Goal: Communication & Community: Answer question/provide support

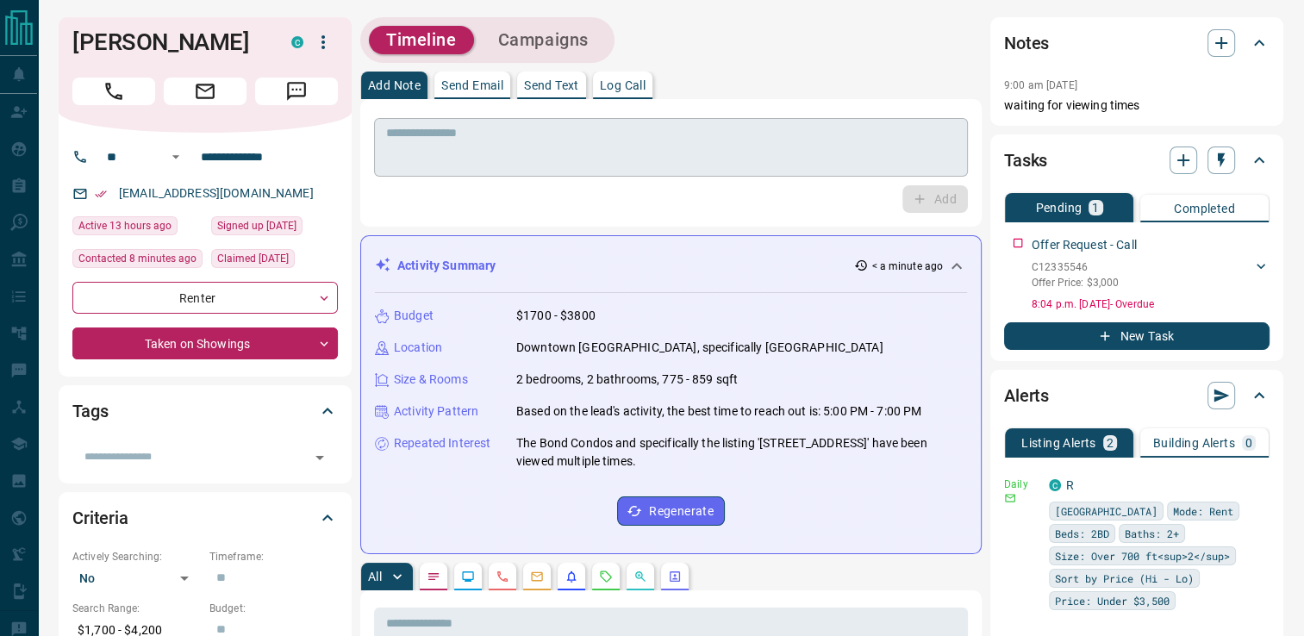
click at [485, 143] on textarea at bounding box center [671, 148] width 570 height 44
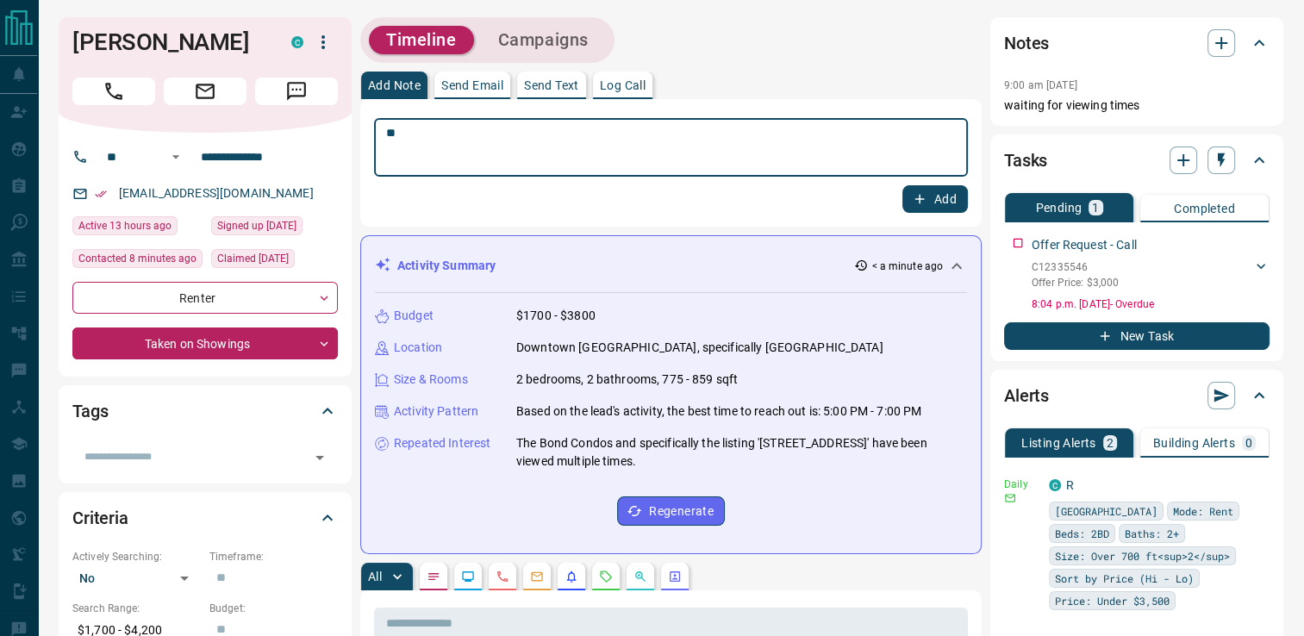
type textarea "*"
type textarea "**********"
click at [932, 190] on button "Add" at bounding box center [934, 199] width 65 height 28
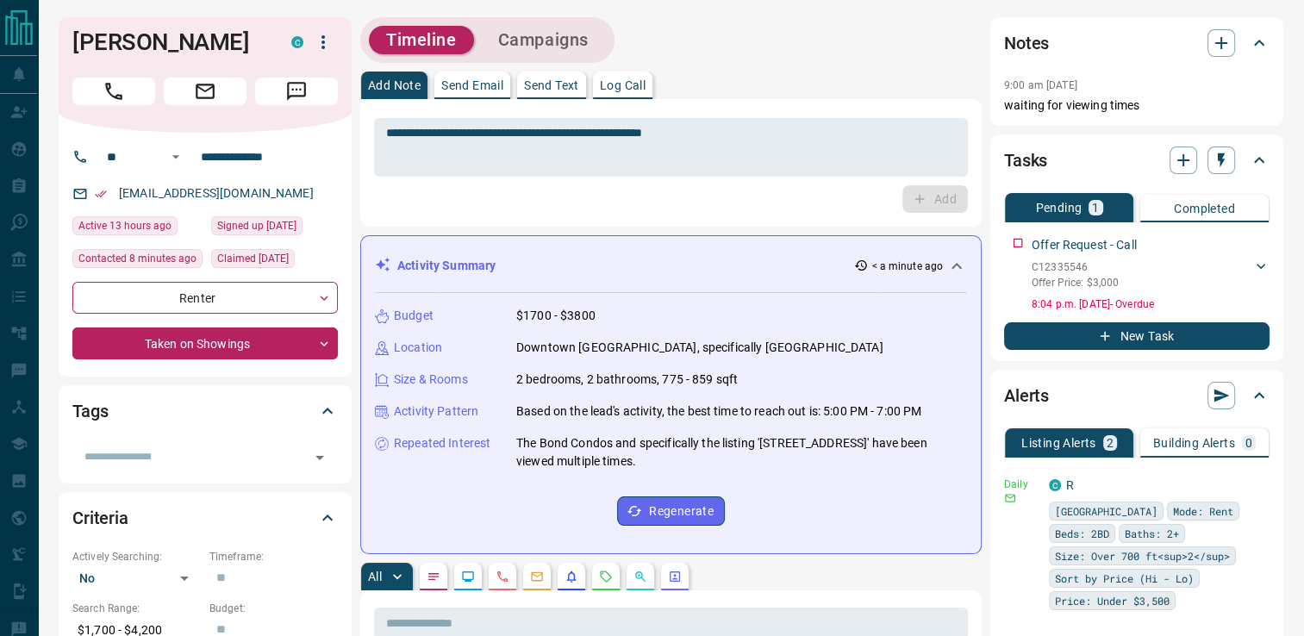
click at [547, 88] on p "Send Text" at bounding box center [551, 85] width 55 height 12
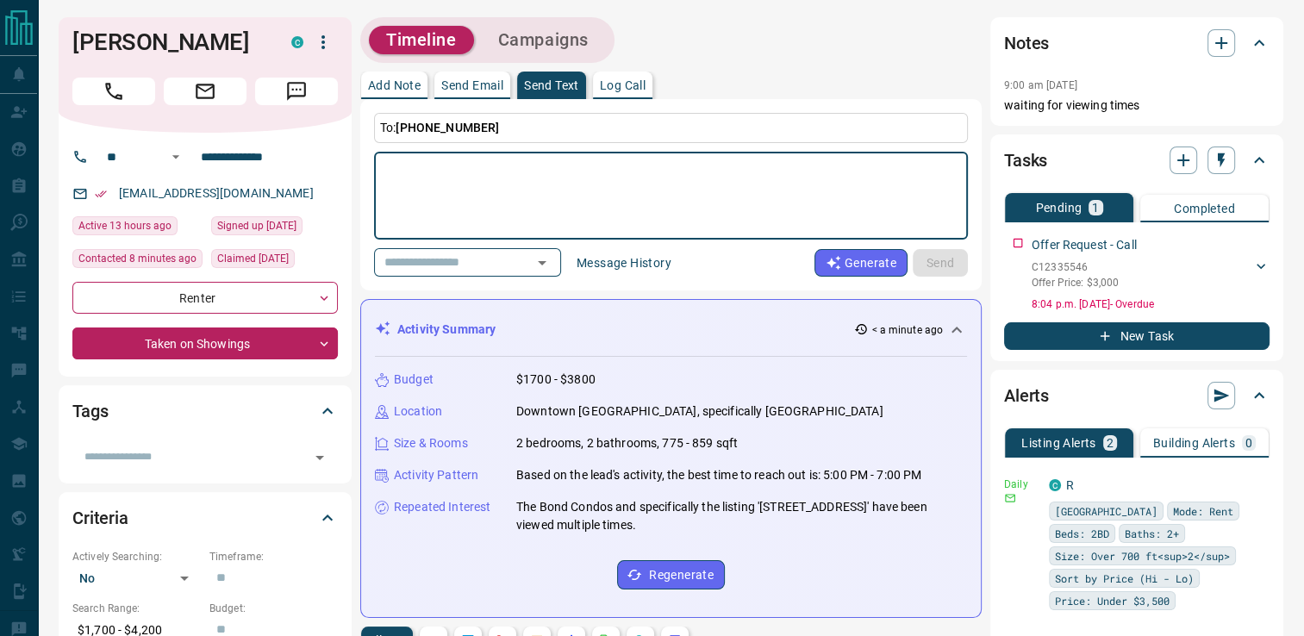
click at [546, 161] on textarea at bounding box center [671, 195] width 570 height 73
type textarea "**********"
click at [929, 257] on button "Send" at bounding box center [939, 263] width 55 height 28
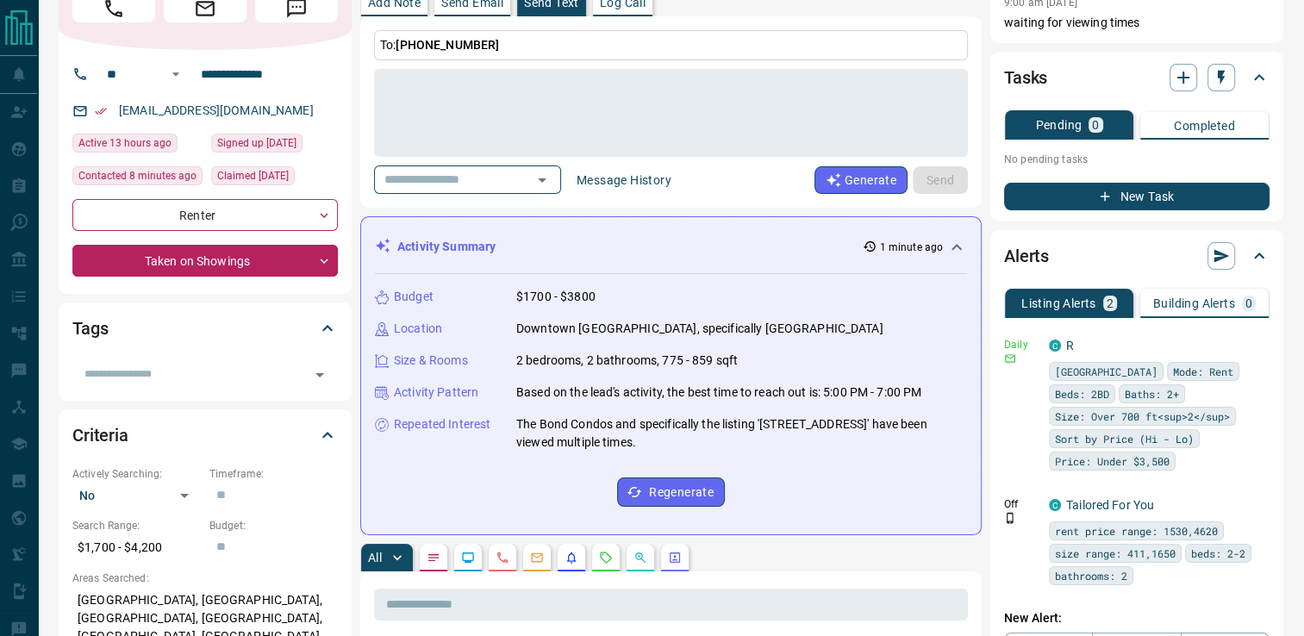
scroll to position [35, 0]
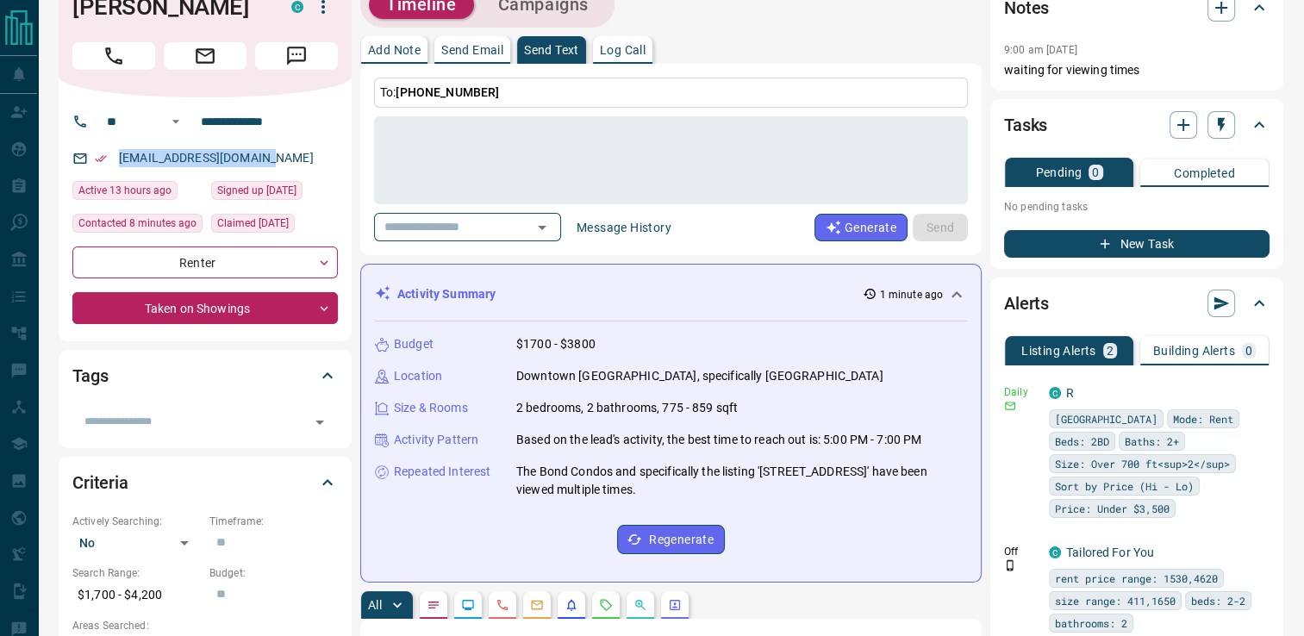
drag, startPoint x: 276, startPoint y: 155, endPoint x: 116, endPoint y: 153, distance: 159.4
click at [116, 153] on div "[EMAIL_ADDRESS][DOMAIN_NAME]" at bounding box center [204, 158] width 265 height 28
drag, startPoint x: 116, startPoint y: 153, endPoint x: 138, endPoint y: 156, distance: 21.7
copy link "[EMAIL_ADDRESS][DOMAIN_NAME]"
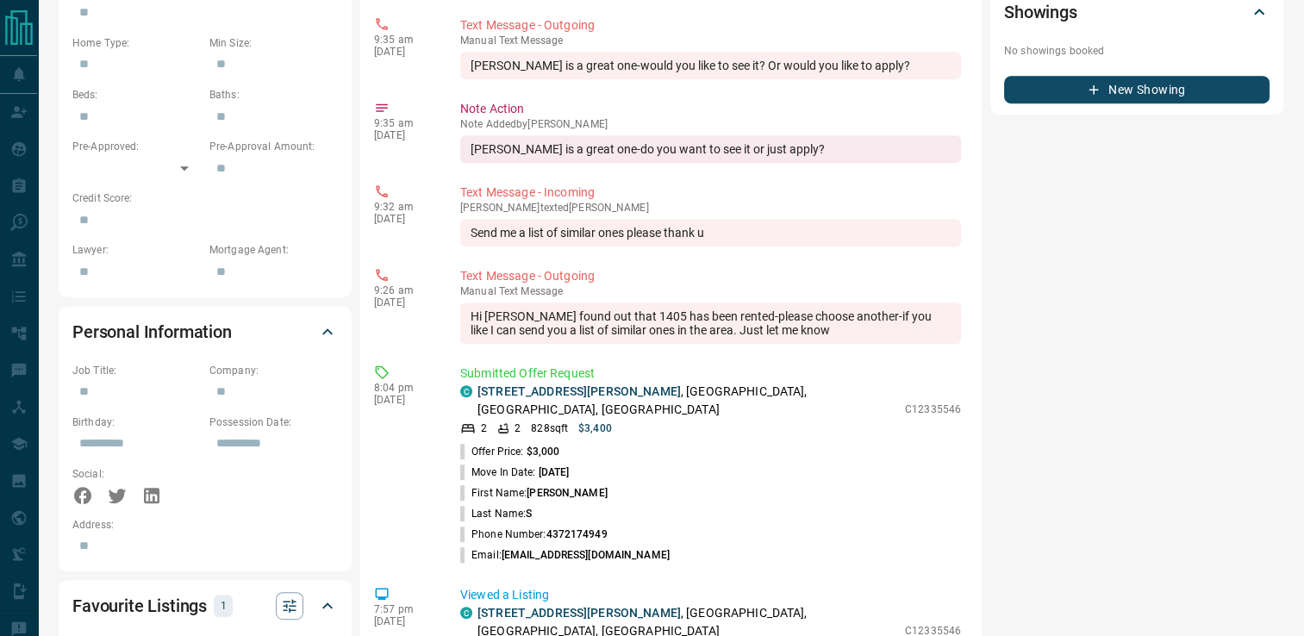
scroll to position [751, 0]
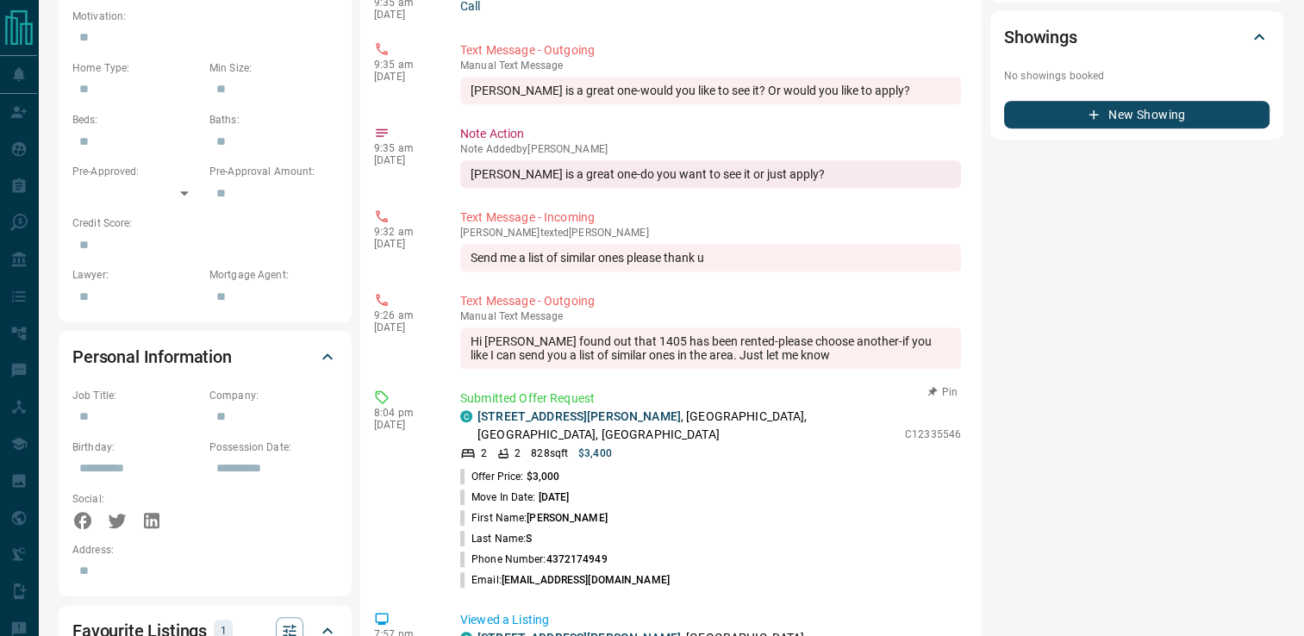
click at [636, 392] on p "Submitted Offer Request" at bounding box center [710, 398] width 501 height 18
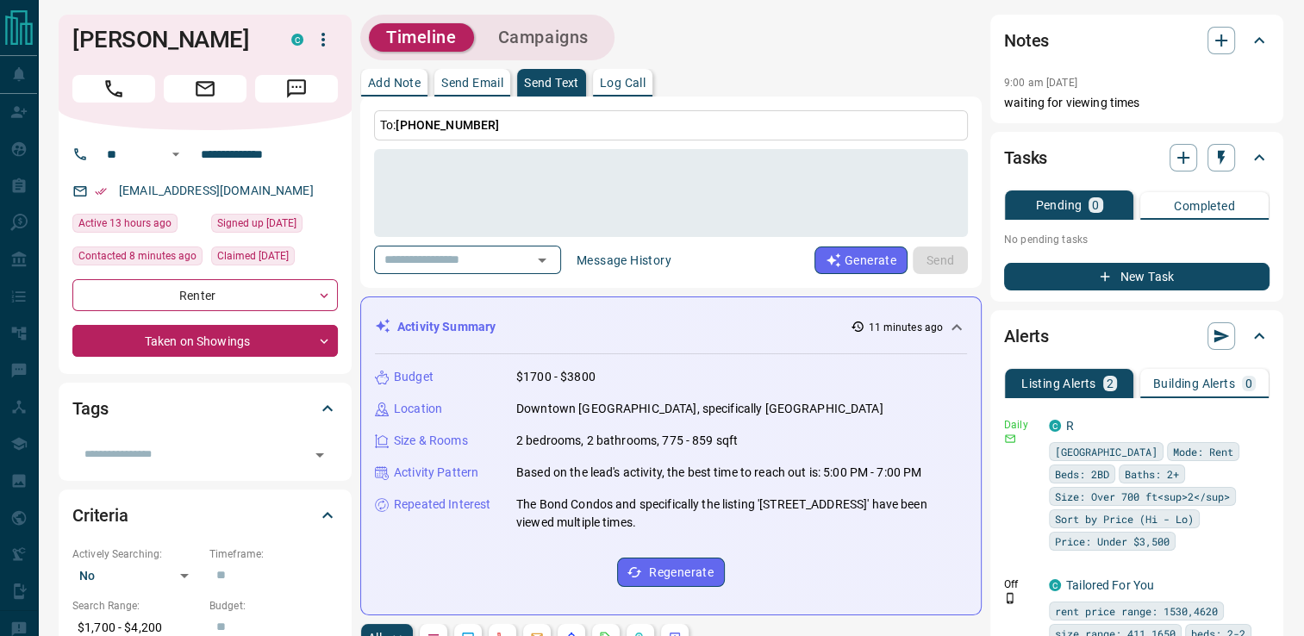
scroll to position [0, 0]
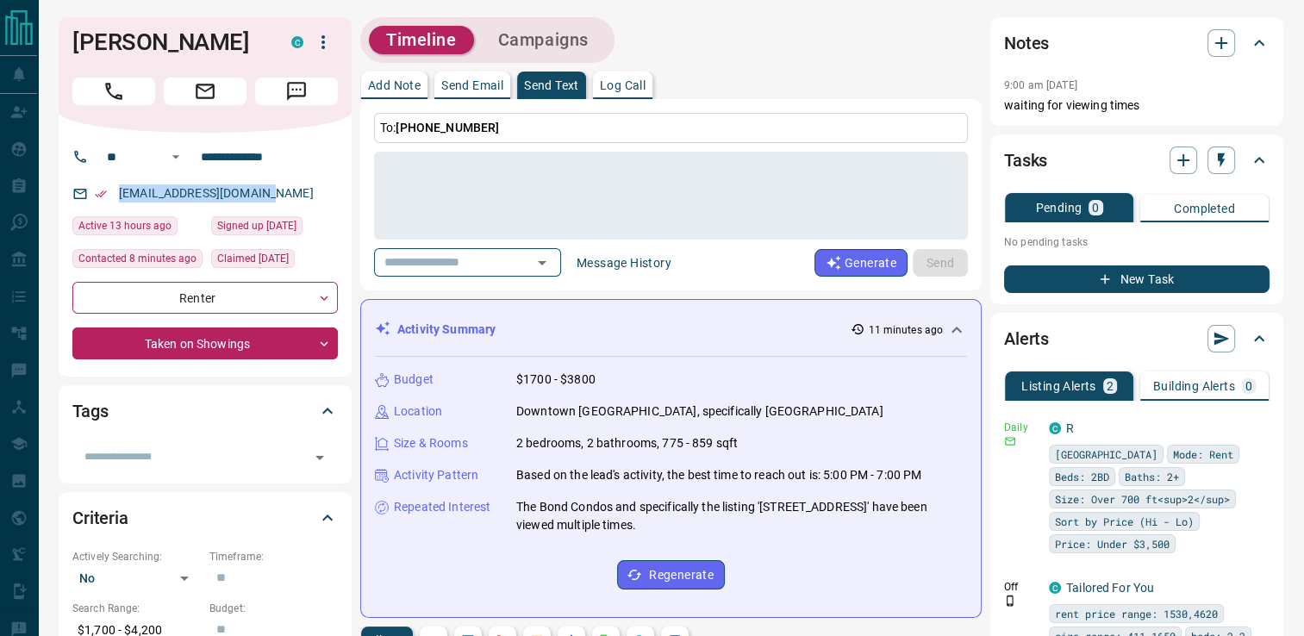
drag, startPoint x: 269, startPoint y: 191, endPoint x: 115, endPoint y: 198, distance: 154.4
click at [115, 198] on p "[EMAIL_ADDRESS][DOMAIN_NAME]" at bounding box center [216, 193] width 205 height 28
drag, startPoint x: 115, startPoint y: 198, endPoint x: 154, endPoint y: 192, distance: 40.1
copy link "[EMAIL_ADDRESS][DOMAIN_NAME]"
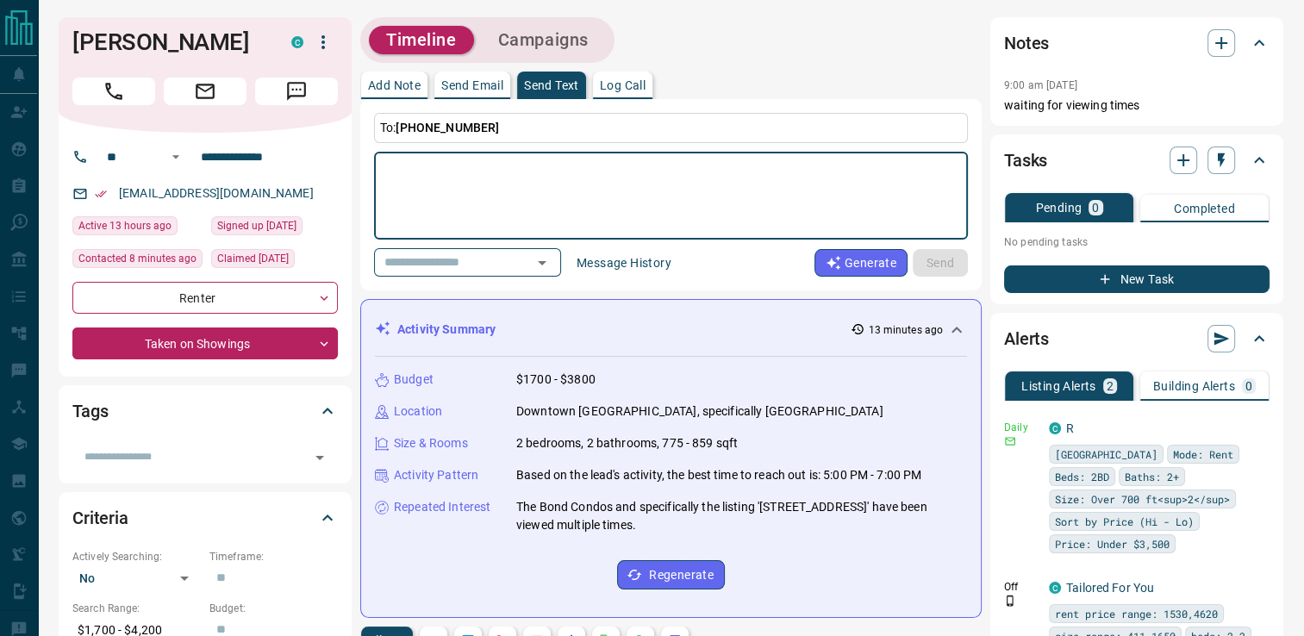
drag, startPoint x: 541, startPoint y: 216, endPoint x: 530, endPoint y: 201, distance: 19.1
click at [541, 215] on textarea at bounding box center [671, 195] width 570 height 73
type textarea "**********"
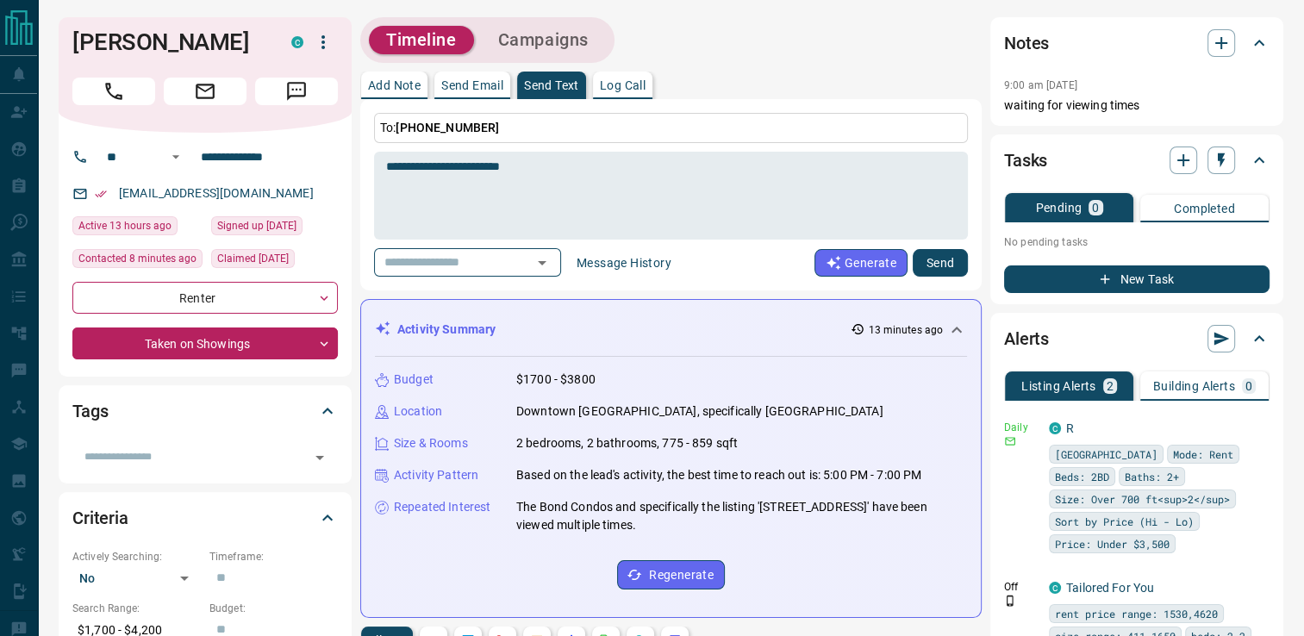
click at [927, 246] on div "**********" at bounding box center [671, 195] width 594 height 164
click at [922, 257] on button "Send" at bounding box center [939, 263] width 55 height 28
